Goal: Use online tool/utility: Utilize a website feature to perform a specific function

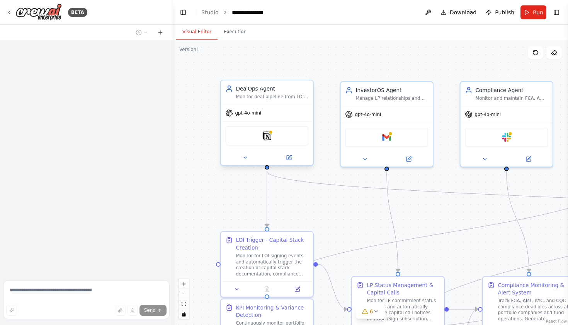
click at [291, 100] on div "DealOps Agent Monitor deal pipeline from LOI through closing, automate capital …" at bounding box center [267, 92] width 92 height 24
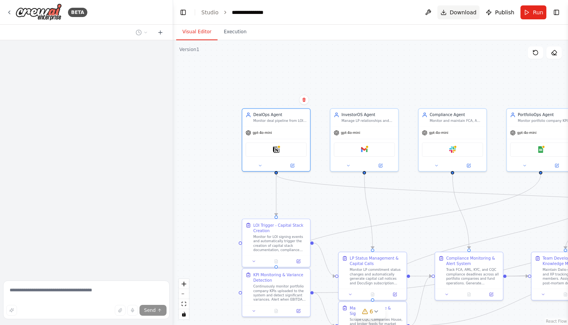
click at [450, 7] on button "Download" at bounding box center [458, 12] width 43 height 14
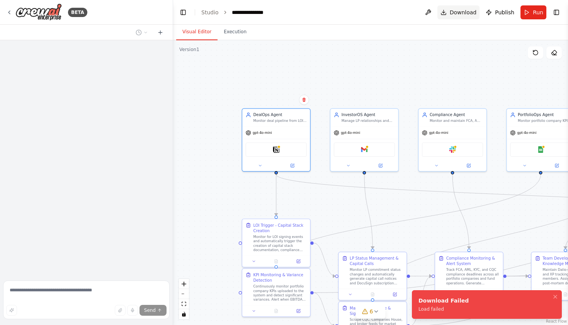
click at [452, 12] on span "Download" at bounding box center [463, 13] width 27 height 8
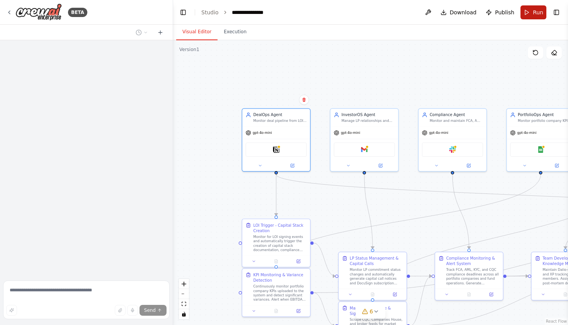
click at [533, 17] on button "Run" at bounding box center [534, 12] width 26 height 14
click at [537, 14] on span "Run" at bounding box center [538, 13] width 10 height 8
click at [9, 14] on icon at bounding box center [9, 12] width 6 height 6
